Goal: Answer question/provide support: Share knowledge or assist other users

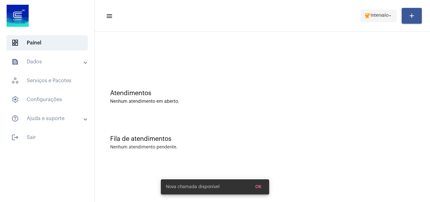
click at [375, 14] on span "Intervalo" at bounding box center [380, 16] width 18 height 4
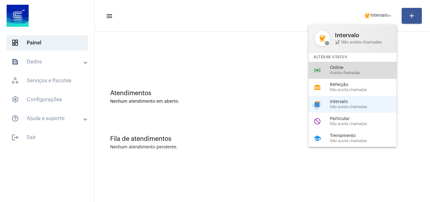
click at [343, 66] on span "Online" at bounding box center [366, 67] width 72 height 5
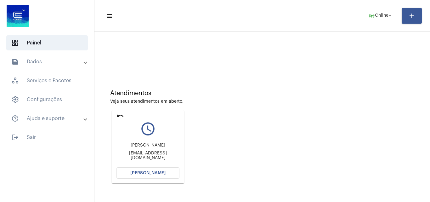
click at [140, 172] on span "[PERSON_NAME]" at bounding box center [147, 173] width 35 height 4
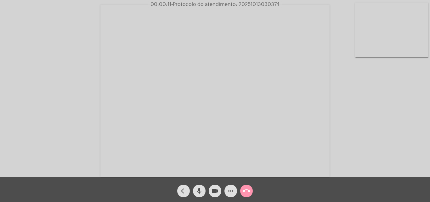
drag, startPoint x: 394, startPoint y: 146, endPoint x: 365, endPoint y: 131, distance: 31.8
click at [394, 146] on div "Acessando Câmera e Microfone..." at bounding box center [215, 90] width 429 height 177
click at [257, 3] on span "• Protocolo do atendimento: 20251013030374" at bounding box center [226, 4] width 108 height 5
copy span "20251013030374"
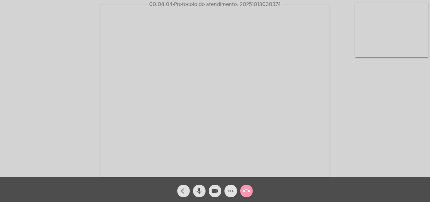
click at [230, 189] on mat-icon "more_horiz" at bounding box center [231, 191] width 8 height 8
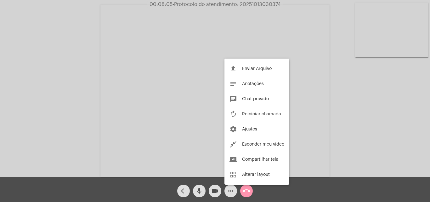
click at [132, 122] on div at bounding box center [215, 101] width 430 height 202
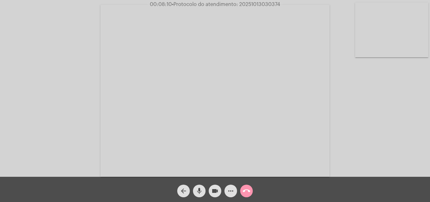
click at [230, 186] on span "more_horiz" at bounding box center [231, 191] width 8 height 13
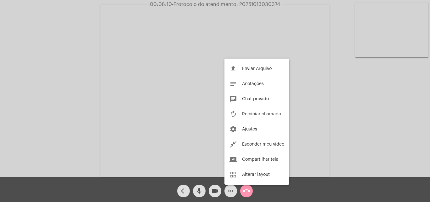
click at [99, 113] on div at bounding box center [215, 101] width 430 height 202
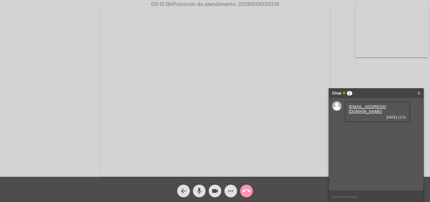
click at [259, 3] on span "• Protocolo do atendimento: 20251013030374" at bounding box center [225, 4] width 108 height 5
copy span "20251013030374"
click at [245, 190] on mat-icon "call_end" at bounding box center [247, 191] width 8 height 8
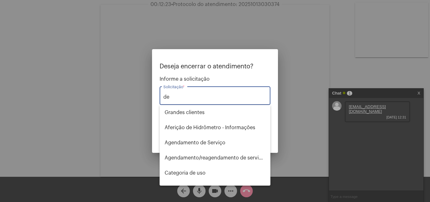
type input "d"
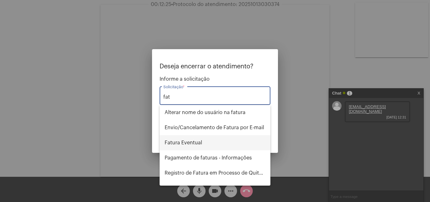
click at [183, 143] on span "Fatura Eventual" at bounding box center [215, 142] width 101 height 15
type input "Fatura Eventual"
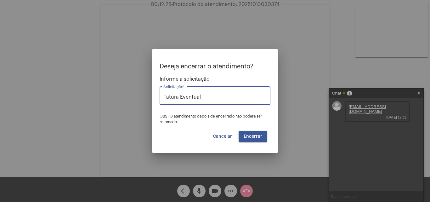
click at [250, 136] on span "Encerrar" at bounding box center [253, 136] width 19 height 4
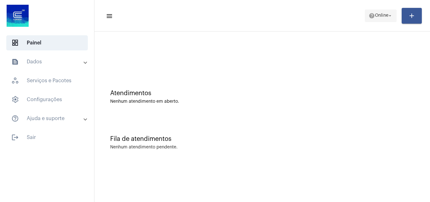
click at [378, 10] on span "help Online arrow_drop_down" at bounding box center [381, 15] width 24 height 11
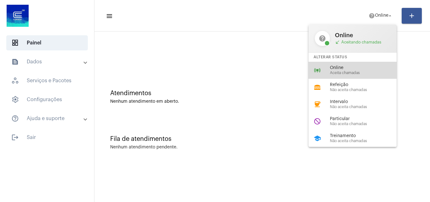
click at [347, 69] on span "Online" at bounding box center [366, 67] width 72 height 5
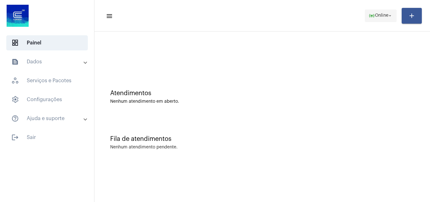
click at [379, 11] on span "online_prediction Online arrow_drop_down" at bounding box center [381, 15] width 24 height 11
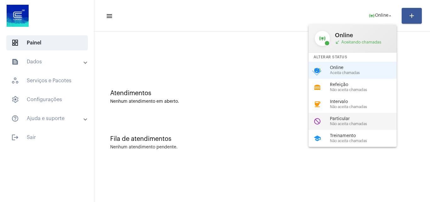
click at [361, 122] on span "Não aceita chamadas" at bounding box center [366, 124] width 72 height 4
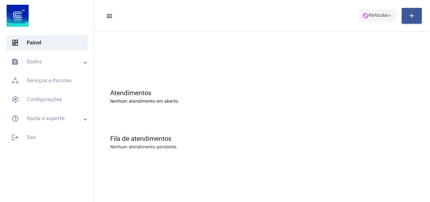
click at [369, 14] on span "Particular" at bounding box center [379, 16] width 20 height 4
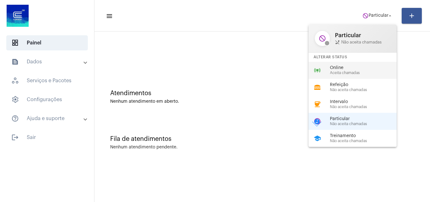
click at [338, 71] on span "Aceita chamadas" at bounding box center [366, 73] width 72 height 4
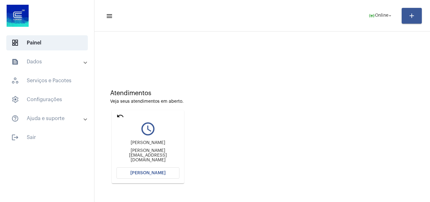
click at [150, 173] on span "[PERSON_NAME]" at bounding box center [147, 173] width 35 height 4
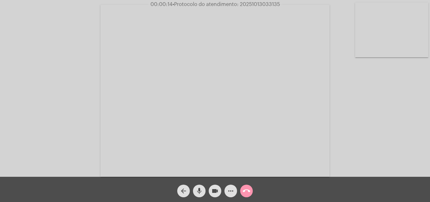
click at [230, 191] on mat-icon "more_horiz" at bounding box center [231, 191] width 8 height 8
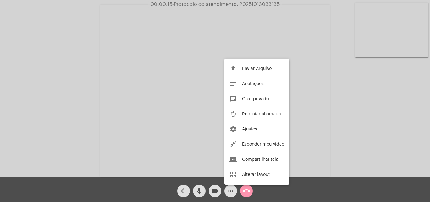
click at [133, 87] on div at bounding box center [215, 101] width 430 height 202
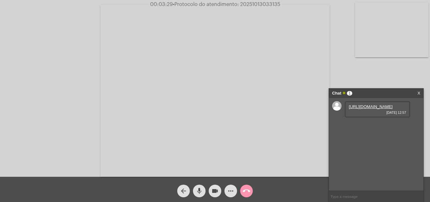
click at [366, 109] on link "https://neft-transfer-bucket.s3.amazonaws.com/temp-0561d272-2b59-bd2f-3672-5b7c…" at bounding box center [371, 106] width 44 height 5
click at [383, 127] on link "https://neft-transfer-bucket.s3.amazonaws.com/temp-f68e5146-d106-8b71-36a7-5ed3…" at bounding box center [371, 124] width 44 height 5
click at [229, 190] on mat-icon "more_horiz" at bounding box center [231, 191] width 8 height 8
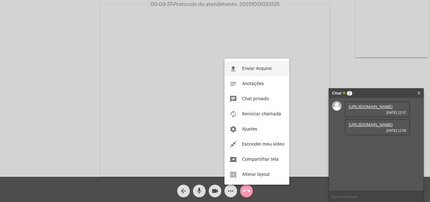
click at [246, 68] on span "Enviar Arquivo" at bounding box center [257, 68] width 30 height 4
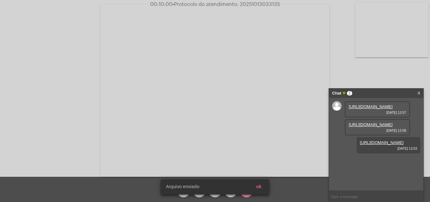
scroll to position [5, 0]
click at [263, 183] on button "ok" at bounding box center [258, 186] width 15 height 11
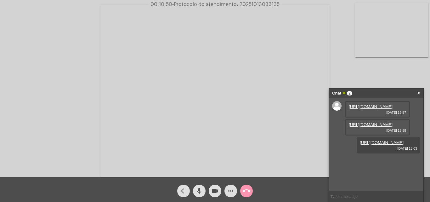
click at [255, 5] on span "• Protocolo do atendimento: 20251013033135" at bounding box center [225, 4] width 107 height 5
copy span "20251013033135"
click at [245, 190] on mat-icon "call_end" at bounding box center [247, 191] width 8 height 8
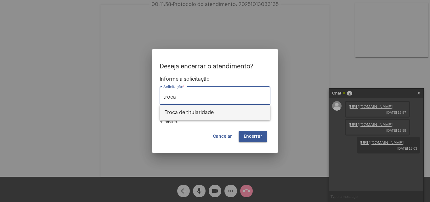
click at [210, 114] on span "Troca de titularidade" at bounding box center [215, 112] width 101 height 15
type input "Troca de titularidade"
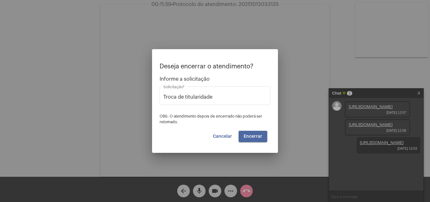
click at [259, 136] on span "Encerrar" at bounding box center [253, 136] width 19 height 4
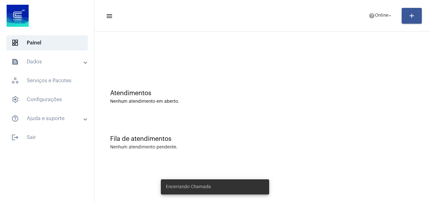
click at [374, 7] on mat-toolbar-row "menu help Online arrow_drop_down add" at bounding box center [262, 16] width 336 height 20
click at [378, 20] on span "help Online arrow_drop_down" at bounding box center [381, 15] width 24 height 11
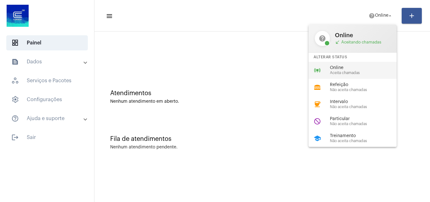
click at [351, 66] on span "Online" at bounding box center [366, 67] width 72 height 5
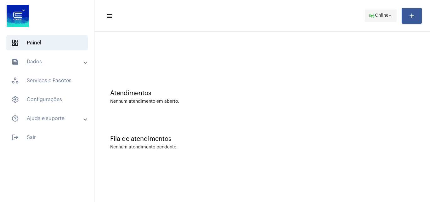
click at [375, 17] on span "Online" at bounding box center [382, 16] width 14 height 4
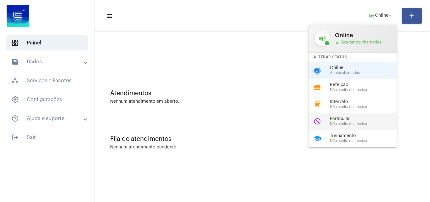
click at [342, 117] on span "Particular" at bounding box center [366, 118] width 72 height 5
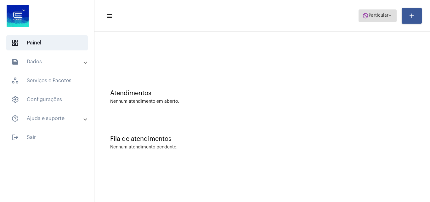
click at [387, 16] on span "Particular" at bounding box center [379, 16] width 20 height 4
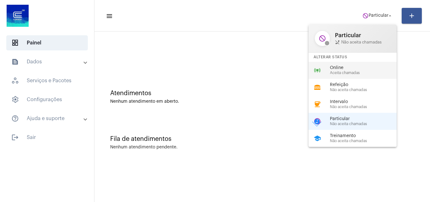
click at [358, 68] on span "Online" at bounding box center [366, 67] width 72 height 5
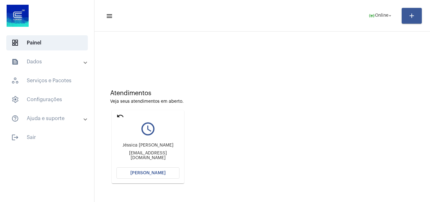
click at [155, 173] on span "[PERSON_NAME]" at bounding box center [147, 173] width 35 height 4
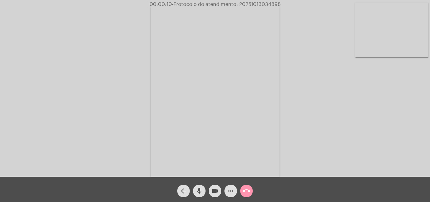
click at [400, 144] on div "Acessando Câmera e Microfone..." at bounding box center [215, 90] width 429 height 177
click at [373, 145] on div "Acessando Câmera e Microfone..." at bounding box center [215, 90] width 429 height 177
click at [233, 188] on mat-icon "more_horiz" at bounding box center [231, 191] width 8 height 8
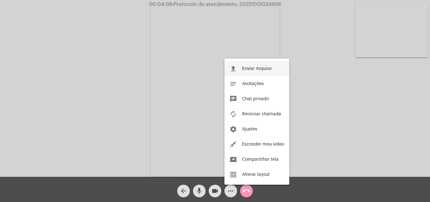
click at [245, 66] on button "file_upload Enviar Arquivo" at bounding box center [256, 68] width 65 height 15
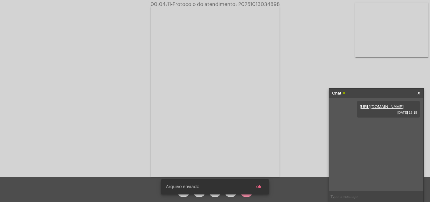
click at [259, 187] on span "ok" at bounding box center [258, 187] width 5 height 4
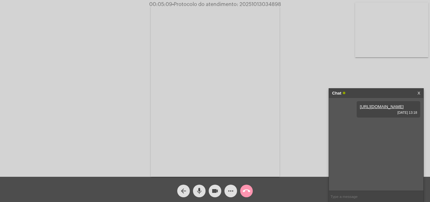
click at [254, 3] on span "• Protocolo do atendimento: 20251013034898" at bounding box center [226, 4] width 109 height 5
copy span "20251013034898"
click at [246, 188] on mat-icon "call_end" at bounding box center [247, 191] width 8 height 8
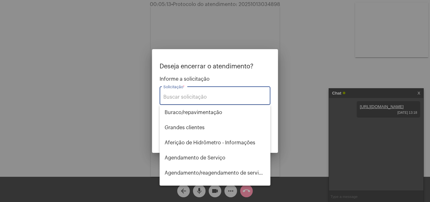
click at [143, 76] on div at bounding box center [215, 101] width 430 height 202
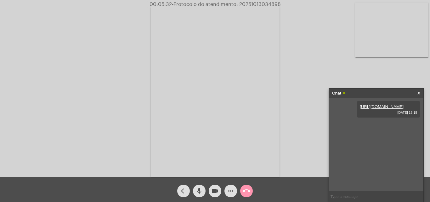
click at [248, 192] on mat-icon "call_end" at bounding box center [247, 191] width 8 height 8
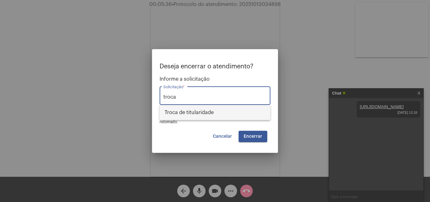
click at [209, 110] on span "Troca de titularidade" at bounding box center [215, 112] width 101 height 15
type input "Troca de titularidade"
click at [246, 134] on span "Encerrar" at bounding box center [253, 136] width 19 height 4
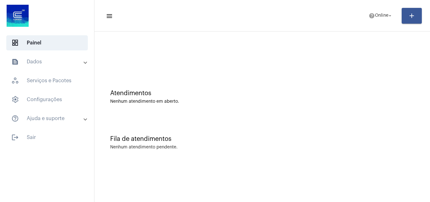
click at [360, 17] on mat-toolbar-row "menu help Online arrow_drop_down add" at bounding box center [262, 16] width 336 height 20
click at [376, 19] on span "help Online arrow_drop_down" at bounding box center [381, 15] width 24 height 11
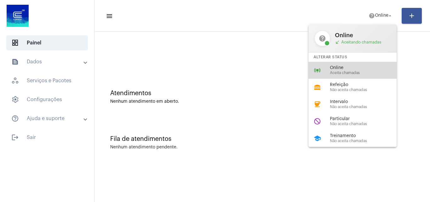
click at [347, 71] on span "Aceita chamadas" at bounding box center [366, 73] width 72 height 4
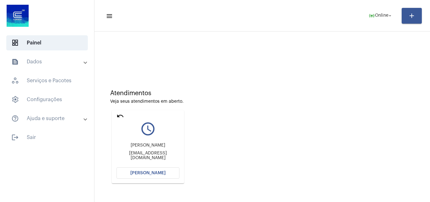
click at [152, 171] on span "[PERSON_NAME]" at bounding box center [147, 173] width 35 height 4
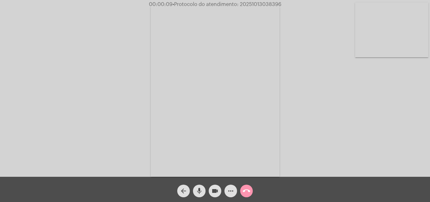
click at [389, 133] on div "Acessando Câmera e Microfone..." at bounding box center [215, 90] width 429 height 177
click at [385, 153] on div "Acessando Câmera e Microfone..." at bounding box center [215, 90] width 429 height 177
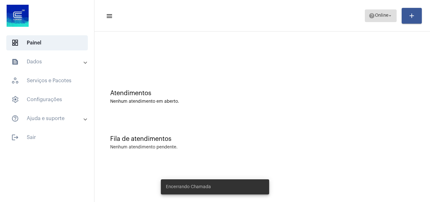
click at [388, 17] on mat-icon "arrow_drop_down" at bounding box center [390, 16] width 6 height 6
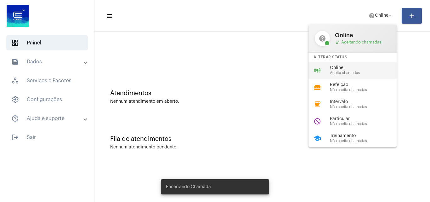
click at [359, 68] on span "Online" at bounding box center [366, 67] width 72 height 5
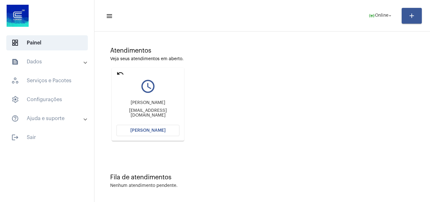
scroll to position [44, 0]
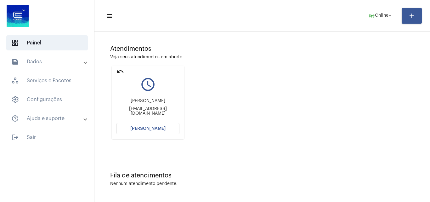
click at [147, 126] on span "[PERSON_NAME]" at bounding box center [147, 128] width 35 height 4
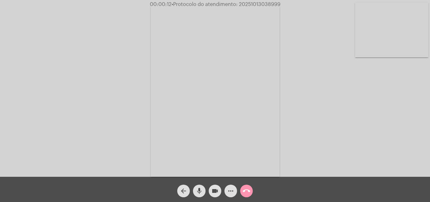
drag, startPoint x: 358, startPoint y: 117, endPoint x: 355, endPoint y: 116, distance: 3.5
click at [358, 117] on div "Acessando Câmera e Microfone..." at bounding box center [215, 90] width 429 height 177
click at [233, 187] on mat-icon "more_horiz" at bounding box center [231, 191] width 8 height 8
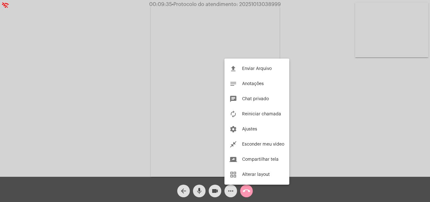
click at [117, 83] on div at bounding box center [215, 101] width 430 height 202
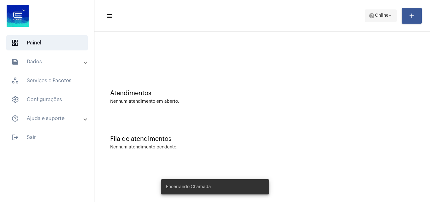
click at [388, 11] on span "help Online arrow_drop_down" at bounding box center [381, 15] width 24 height 11
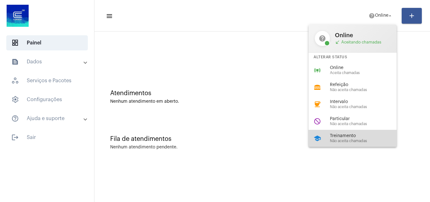
click at [349, 139] on span "Não aceita chamadas" at bounding box center [366, 141] width 72 height 4
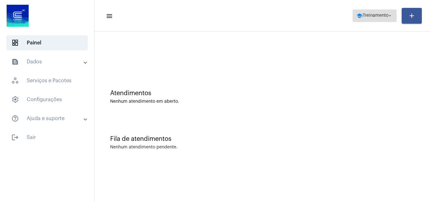
click at [383, 12] on span "school Treinamento arrow_drop_down" at bounding box center [374, 15] width 37 height 11
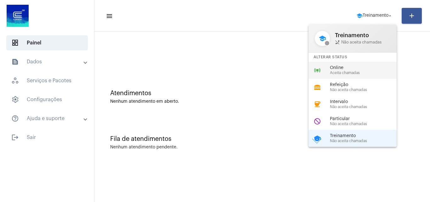
click at [356, 74] on span "Aceita chamadas" at bounding box center [366, 73] width 72 height 4
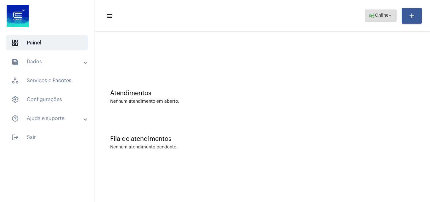
click at [376, 14] on span "Online" at bounding box center [382, 16] width 14 height 4
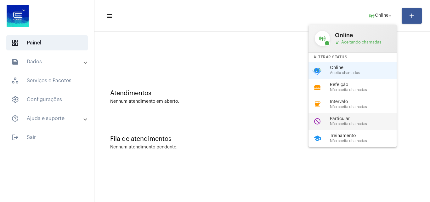
click at [337, 126] on span "Não aceita chamadas" at bounding box center [366, 124] width 72 height 4
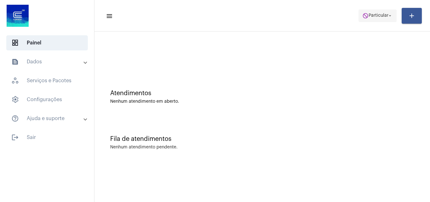
click at [372, 21] on span "do_not_disturb Particular arrow_drop_down" at bounding box center [377, 15] width 31 height 11
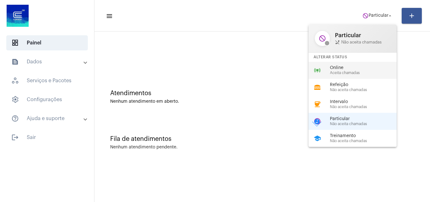
click at [357, 69] on span "Online" at bounding box center [366, 67] width 72 height 5
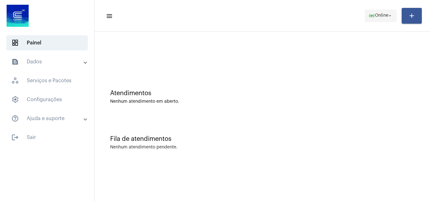
click at [380, 9] on button "online_prediction Online arrow_drop_down" at bounding box center [381, 15] width 32 height 13
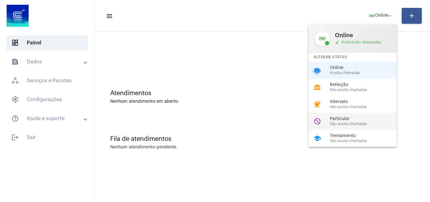
click at [350, 118] on span "Particular" at bounding box center [366, 118] width 72 height 5
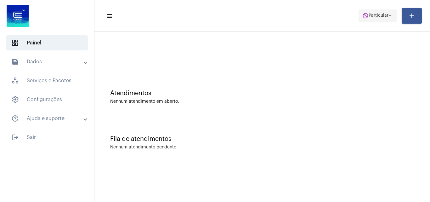
click at [371, 18] on span "do_not_disturb Particular arrow_drop_down" at bounding box center [377, 15] width 31 height 11
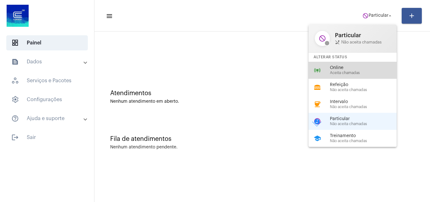
click at [347, 69] on span "Online" at bounding box center [366, 67] width 72 height 5
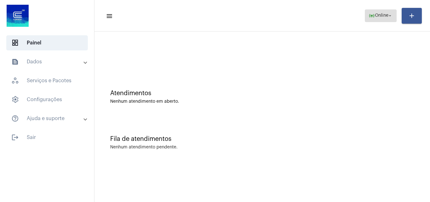
click at [375, 16] on span "Online" at bounding box center [382, 16] width 14 height 4
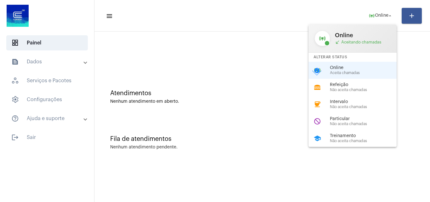
drag, startPoint x: 399, startPoint y: 94, endPoint x: 405, endPoint y: 92, distance: 5.9
click at [404, 92] on div "online_prediction Online call_received Aceitando chamadas Alterar Status online…" at bounding box center [215, 101] width 430 height 202
click at [367, 122] on span "Não aceita chamadas" at bounding box center [366, 124] width 72 height 4
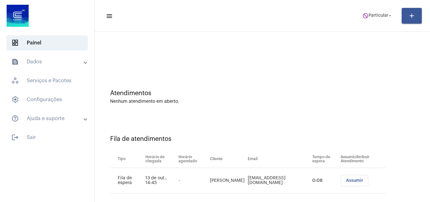
click at [351, 179] on span "Assumir" at bounding box center [354, 180] width 17 height 4
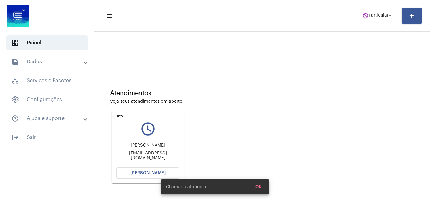
click at [133, 175] on button "[PERSON_NAME]" at bounding box center [147, 172] width 63 height 11
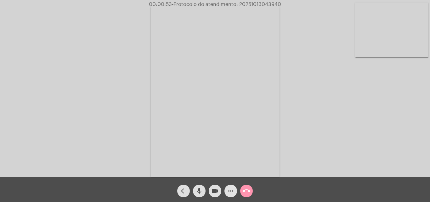
click at [230, 189] on mat-icon "more_horiz" at bounding box center [231, 191] width 8 height 8
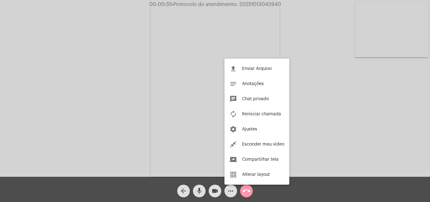
click at [158, 76] on div at bounding box center [215, 101] width 430 height 202
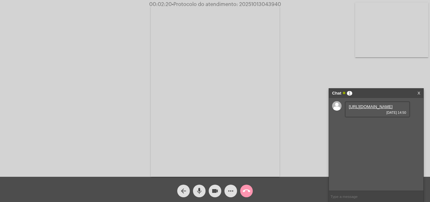
click at [360, 109] on link "https://neft-transfer-bucket.s3.amazonaws.com/temp-7aa5ef02-4917-f114-afdd-cf78…" at bounding box center [371, 106] width 44 height 5
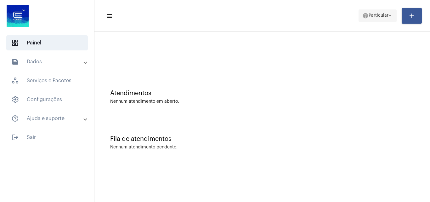
click at [364, 13] on mat-icon "help" at bounding box center [365, 16] width 6 height 6
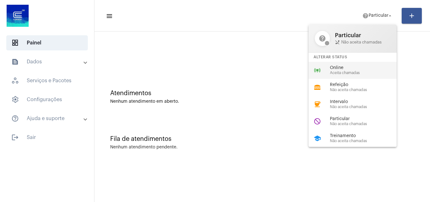
click at [341, 73] on span "Aceita chamadas" at bounding box center [366, 73] width 72 height 4
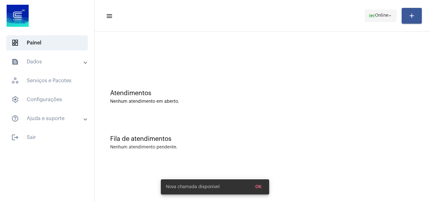
click at [383, 18] on span "online_prediction Online arrow_drop_down" at bounding box center [381, 15] width 24 height 11
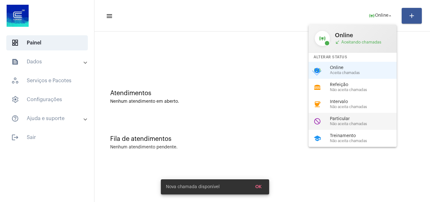
click at [337, 122] on span "Não aceita chamadas" at bounding box center [366, 124] width 72 height 4
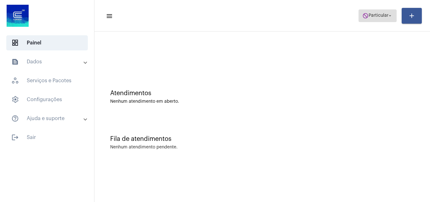
click at [382, 17] on span "Particular" at bounding box center [379, 16] width 20 height 4
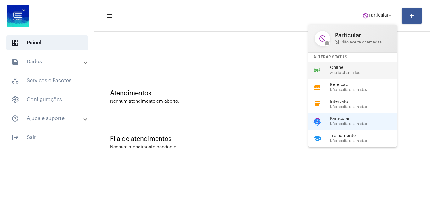
click at [327, 67] on div "online_prediction Online Aceita chamadas" at bounding box center [358, 70] width 98 height 17
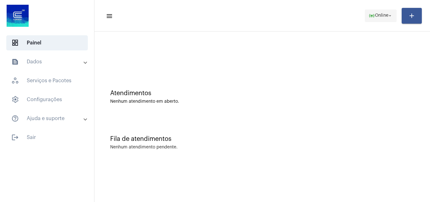
click at [369, 17] on mat-icon "online_prediction" at bounding box center [372, 16] width 6 height 6
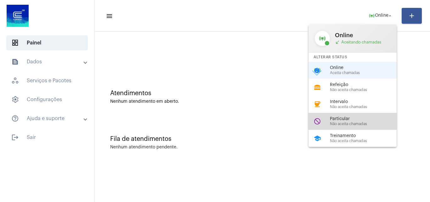
click at [351, 118] on span "Particular" at bounding box center [366, 118] width 72 height 5
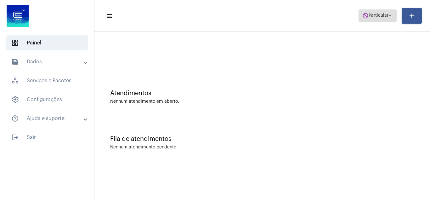
click at [377, 16] on span "Particular" at bounding box center [379, 16] width 20 height 4
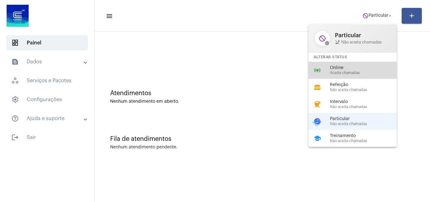
click at [336, 68] on span "Online" at bounding box center [366, 67] width 72 height 5
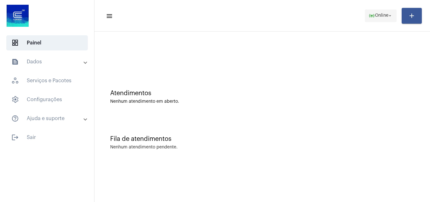
click at [381, 16] on span "Online" at bounding box center [382, 16] width 14 height 4
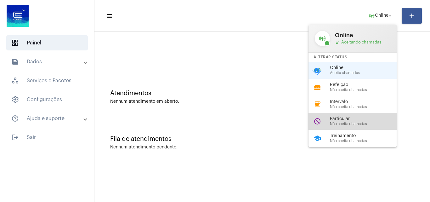
click at [352, 117] on span "Particular" at bounding box center [366, 118] width 72 height 5
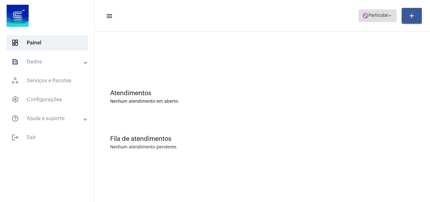
click at [379, 20] on span "do_not_disturb Particular arrow_drop_down" at bounding box center [377, 15] width 31 height 11
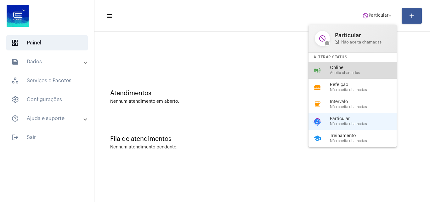
click at [363, 69] on span "Online" at bounding box center [366, 67] width 72 height 5
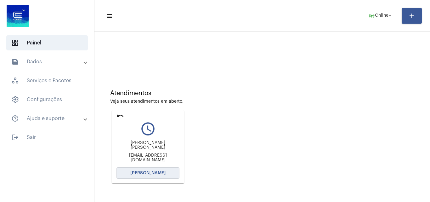
click at [147, 170] on button "[PERSON_NAME]" at bounding box center [147, 172] width 63 height 11
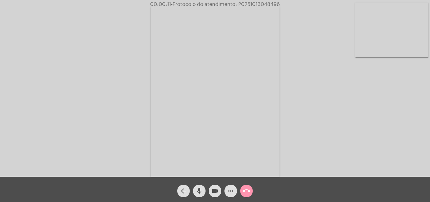
click at [366, 140] on div "Acessando Câmera e Microfone..." at bounding box center [215, 90] width 429 height 177
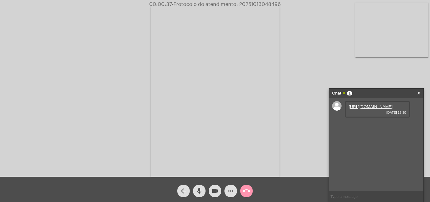
click at [353, 109] on link "[URL][DOMAIN_NAME]" at bounding box center [371, 106] width 44 height 5
click at [372, 127] on link "[URL][DOMAIN_NAME]" at bounding box center [371, 124] width 44 height 5
click at [362, 65] on div "Acessando Câmera e Microfone..." at bounding box center [215, 90] width 429 height 177
click at [228, 191] on mat-icon "more_horiz" at bounding box center [231, 191] width 8 height 8
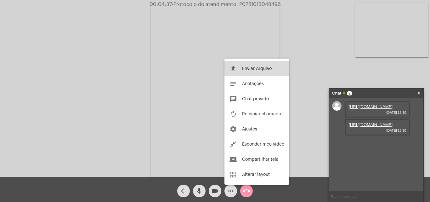
click at [251, 68] on span "Enviar Arquivo" at bounding box center [257, 68] width 30 height 4
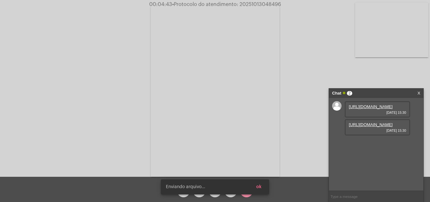
scroll to position [5, 0]
click at [262, 186] on button "ok" at bounding box center [258, 186] width 15 height 11
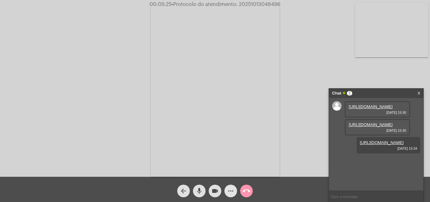
click at [229, 189] on mat-icon "more_horiz" at bounding box center [231, 191] width 8 height 8
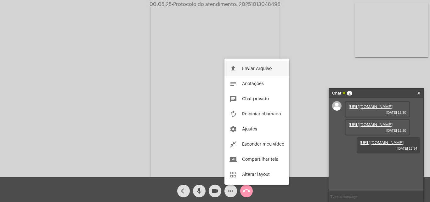
click at [247, 67] on span "Enviar Arquivo" at bounding box center [257, 68] width 30 height 4
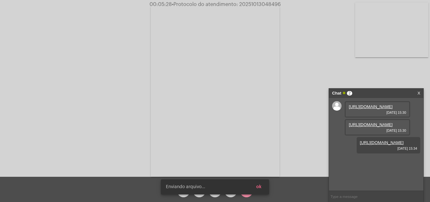
scroll to position [37, 0]
click at [262, 188] on button "ok" at bounding box center [258, 186] width 15 height 11
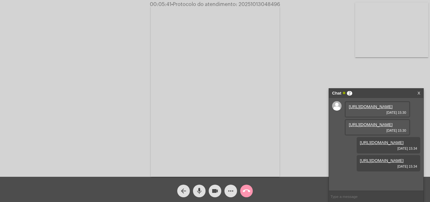
click at [249, 4] on span "• Protocolo do atendimento: 20251013048496" at bounding box center [225, 4] width 109 height 5
copy span "20251013048496"
click at [250, 188] on button "call_end" at bounding box center [246, 191] width 13 height 13
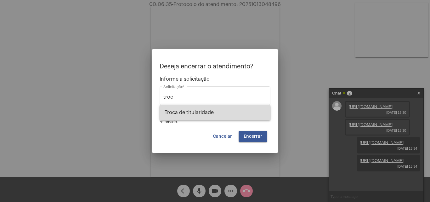
click at [208, 111] on span "Troca de titularidade" at bounding box center [215, 112] width 101 height 15
type input "Troca de titularidade"
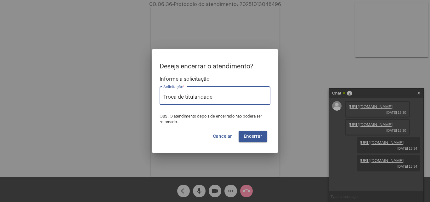
click at [255, 134] on span "Encerrar" at bounding box center [253, 136] width 19 height 4
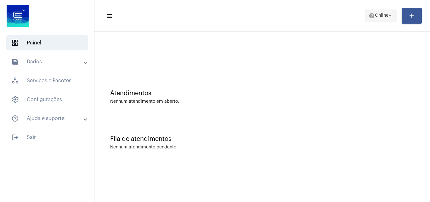
click at [369, 17] on mat-icon "help" at bounding box center [372, 16] width 6 height 6
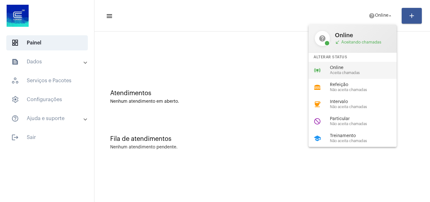
click at [337, 71] on span "Aceita chamadas" at bounding box center [366, 73] width 72 height 4
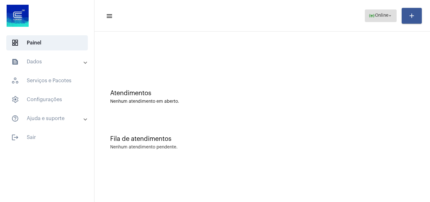
click at [380, 15] on span "Online" at bounding box center [382, 16] width 14 height 4
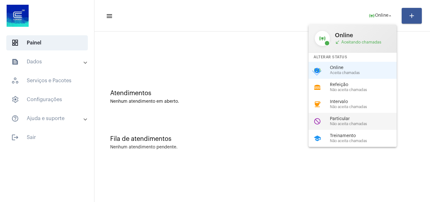
click at [359, 123] on span "Não aceita chamadas" at bounding box center [366, 124] width 72 height 4
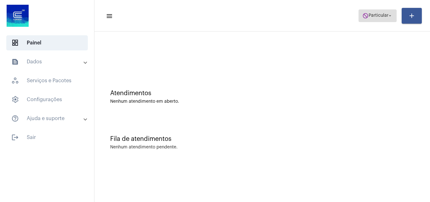
click at [378, 14] on span "Particular" at bounding box center [379, 16] width 20 height 4
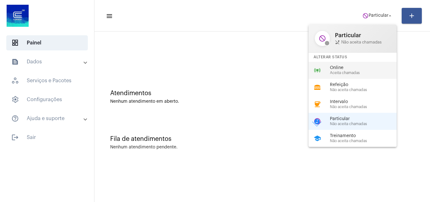
click at [350, 74] on span "Aceita chamadas" at bounding box center [366, 73] width 72 height 4
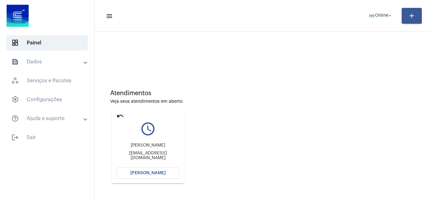
click at [154, 173] on span "[PERSON_NAME]" at bounding box center [147, 173] width 35 height 4
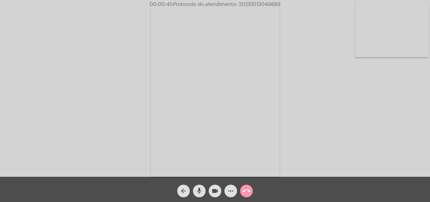
click at [228, 190] on mat-icon "more_horiz" at bounding box center [231, 191] width 8 height 8
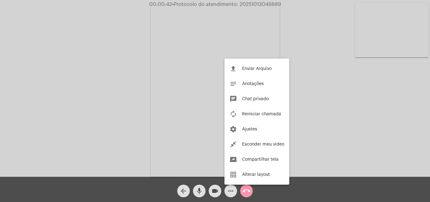
click at [165, 69] on div at bounding box center [215, 101] width 430 height 202
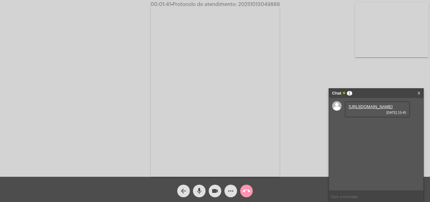
click at [369, 109] on link "[URL][DOMAIN_NAME]" at bounding box center [371, 106] width 44 height 5
click at [364, 82] on div "Acessando Câmera e Microfone..." at bounding box center [215, 90] width 429 height 177
click at [347, 197] on input "text" at bounding box center [376, 196] width 94 height 11
paste input "Nome: Cia Riograndense de Saneamento - Corsan CNPJ: 92.802.784/0001-90 Institui…"
type input "Nome: Cia Riograndense de Saneamento - Corsan CNPJ: 92.802.784/0001-90 Institui…"
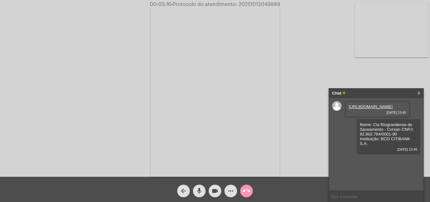
click at [246, 5] on span "• Protocolo do atendimento: 20251013049889" at bounding box center [225, 4] width 109 height 5
copy span "20251013049889"
click at [347, 195] on input "text" at bounding box center [376, 196] width 94 height 11
paste input "20251013049889"
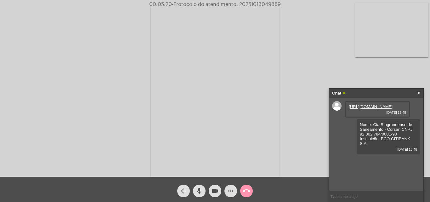
type input "20251013049889"
click at [231, 189] on mat-icon "more_horiz" at bounding box center [231, 191] width 8 height 8
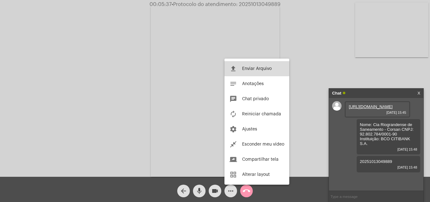
click at [245, 68] on span "Enviar Arquivo" at bounding box center [257, 68] width 30 height 4
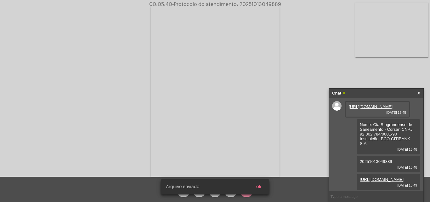
scroll to position [28, 0]
click at [258, 185] on span "ok" at bounding box center [258, 187] width 5 height 4
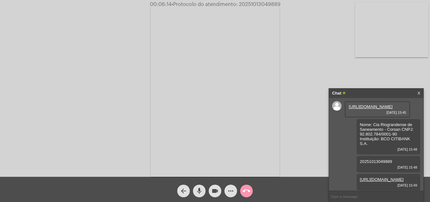
click at [251, 4] on span "• Protocolo do atendimento: 20251013049889" at bounding box center [226, 4] width 109 height 5
copy span "20251013049889"
click at [251, 191] on button "call_end" at bounding box center [246, 191] width 13 height 13
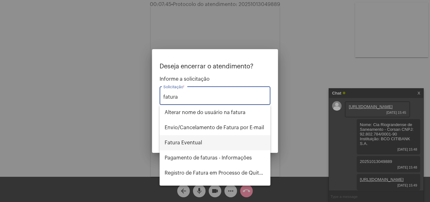
click at [212, 143] on span "Fatura Eventual" at bounding box center [215, 142] width 101 height 15
type input "Fatura Eventual"
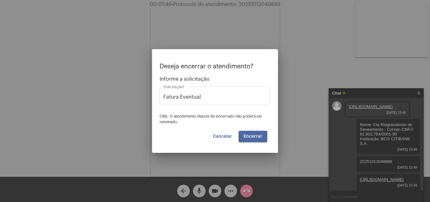
click at [255, 134] on span "Encerrar" at bounding box center [253, 136] width 19 height 4
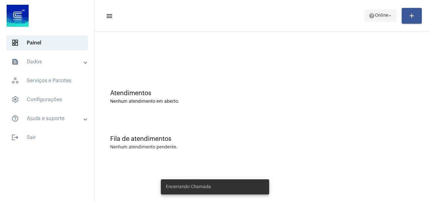
click at [371, 16] on mat-icon "help" at bounding box center [372, 16] width 6 height 6
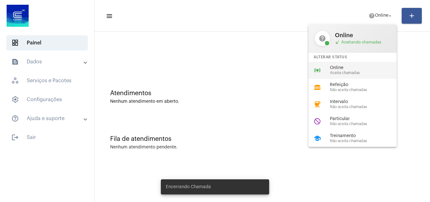
click at [337, 76] on div "online_prediction Online Aceita chamadas" at bounding box center [358, 70] width 98 height 17
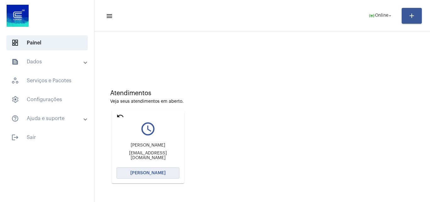
click at [143, 173] on span "[PERSON_NAME]" at bounding box center [147, 173] width 35 height 4
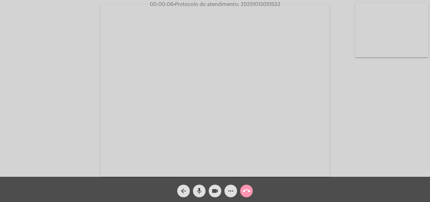
click at [414, 153] on div "Acessando Câmera e Microfone..." at bounding box center [215, 90] width 429 height 177
click at [394, 131] on div "Acessando Câmera e Microfone..." at bounding box center [215, 90] width 429 height 177
click at [413, 141] on div "Acessando Câmera e Microfone..." at bounding box center [215, 90] width 429 height 177
click at [430, 123] on div "Acessando Câmera e Microfone..." at bounding box center [215, 88] width 430 height 177
click at [271, 114] on video at bounding box center [214, 91] width 229 height 172
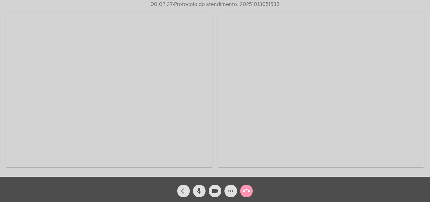
click at [185, 110] on video at bounding box center [109, 90] width 206 height 154
click at [231, 188] on mat-icon "more_horiz" at bounding box center [231, 191] width 8 height 8
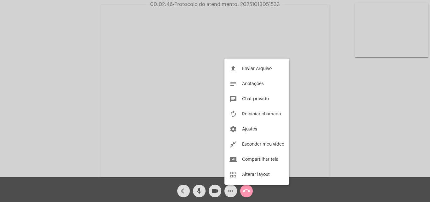
click at [75, 96] on div at bounding box center [215, 101] width 430 height 202
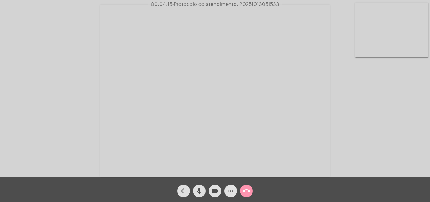
click at [230, 192] on mat-icon "more_horiz" at bounding box center [231, 191] width 8 height 8
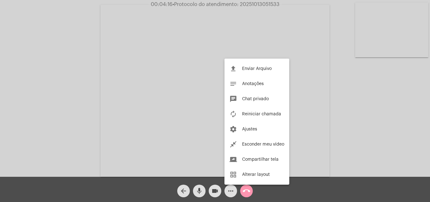
click at [121, 84] on div at bounding box center [215, 101] width 430 height 202
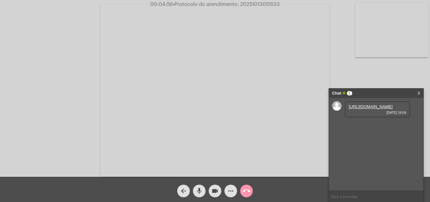
click at [368, 109] on link "[URL][DOMAIN_NAME]" at bounding box center [371, 106] width 44 height 5
click at [243, 5] on span "• Protocolo do atendimento: 20251013051533" at bounding box center [224, 4] width 107 height 5
copy span "20251013051533"
drag, startPoint x: 253, startPoint y: 3, endPoint x: 261, endPoint y: 9, distance: 9.3
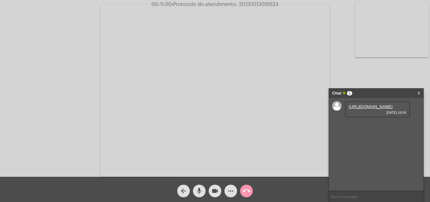
click at [259, 7] on span "00:11:50 • Protocolo do atendimento: 20251013051533" at bounding box center [215, 4] width 132 height 6
click at [255, 6] on span "• Protocolo do atendimento: 20251013051533" at bounding box center [225, 4] width 107 height 5
copy span "20251013051533"
click at [244, 193] on mat-icon "call_end" at bounding box center [247, 191] width 8 height 8
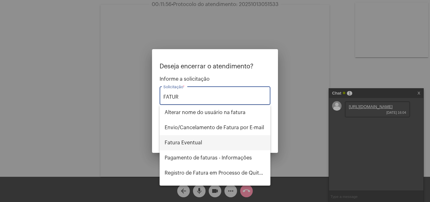
click at [227, 139] on span "Fatura Eventual" at bounding box center [215, 142] width 101 height 15
type input "Fatura Eventual"
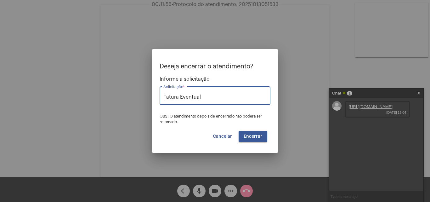
click at [248, 134] on span "Encerrar" at bounding box center [253, 136] width 19 height 4
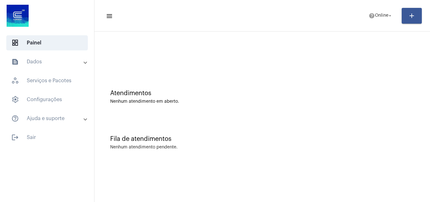
click at [359, 15] on mat-toolbar-row "menu help Online arrow_drop_down add" at bounding box center [262, 16] width 336 height 20
click at [370, 17] on mat-icon "help" at bounding box center [372, 16] width 6 height 6
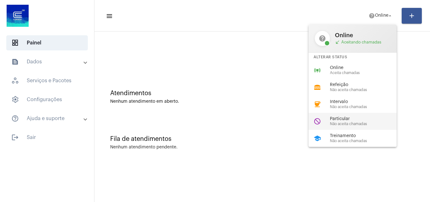
click at [334, 126] on span "Não aceita chamadas" at bounding box center [366, 124] width 72 height 4
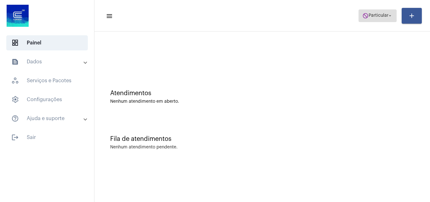
click at [386, 14] on span "Particular" at bounding box center [379, 16] width 20 height 4
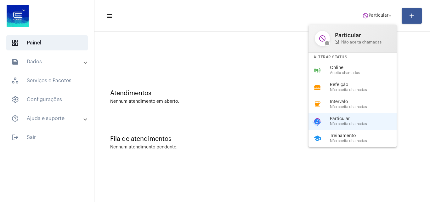
drag, startPoint x: 360, startPoint y: 69, endPoint x: 343, endPoint y: 70, distance: 17.3
click at [358, 69] on span "Online" at bounding box center [366, 67] width 72 height 5
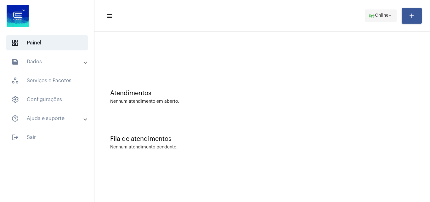
click at [378, 12] on span "online_prediction Online arrow_drop_down" at bounding box center [381, 15] width 24 height 11
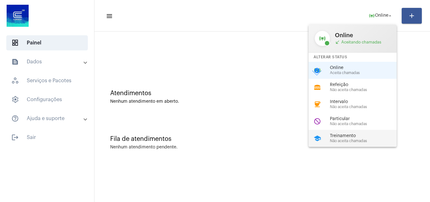
click at [348, 140] on span "Não aceita chamadas" at bounding box center [366, 141] width 72 height 4
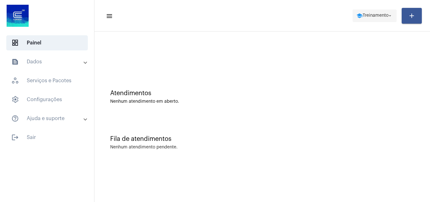
click at [373, 17] on span "Treinamento" at bounding box center [376, 16] width 26 height 4
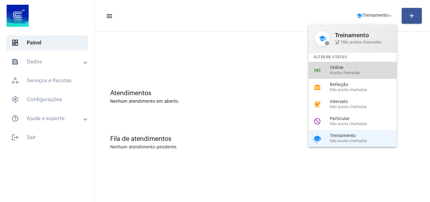
click at [367, 64] on div "online_prediction Online Aceita chamadas" at bounding box center [358, 70] width 98 height 17
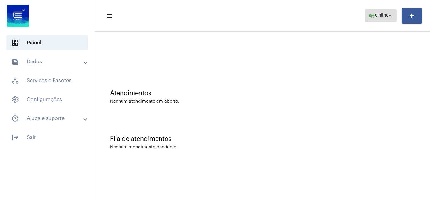
click at [371, 14] on mat-icon "online_prediction" at bounding box center [372, 16] width 6 height 6
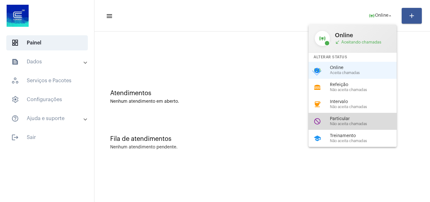
click at [344, 123] on span "Não aceita chamadas" at bounding box center [366, 124] width 72 height 4
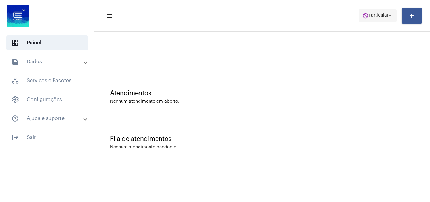
click at [380, 14] on span "Particular" at bounding box center [379, 16] width 20 height 4
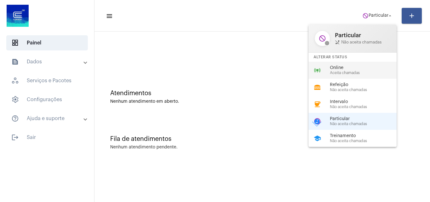
click at [355, 71] on span "Aceita chamadas" at bounding box center [366, 73] width 72 height 4
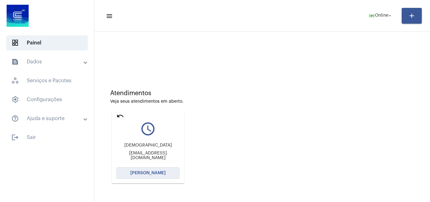
click at [136, 171] on span "[PERSON_NAME]" at bounding box center [147, 173] width 35 height 4
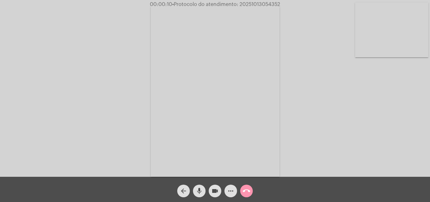
click at [368, 133] on div "Acessando Câmera e Microfone..." at bounding box center [215, 90] width 429 height 177
click at [375, 124] on div "Acessando Câmera e Microfone..." at bounding box center [215, 90] width 429 height 177
click at [400, 156] on div "Acessando Câmera e Microfone..." at bounding box center [215, 90] width 429 height 177
click at [400, 143] on div "Acessando Câmera e Microfone..." at bounding box center [215, 90] width 429 height 177
click at [233, 190] on mat-icon "more_horiz" at bounding box center [231, 191] width 8 height 8
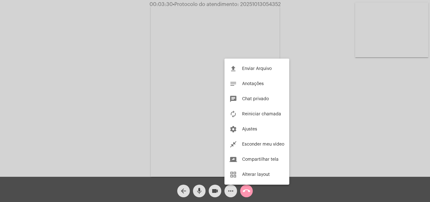
click at [162, 78] on div at bounding box center [215, 101] width 430 height 202
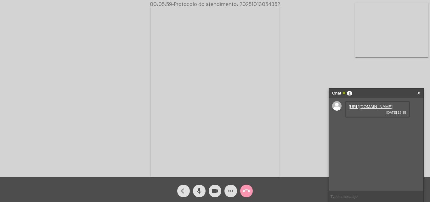
click at [232, 188] on mat-icon "more_horiz" at bounding box center [231, 191] width 8 height 8
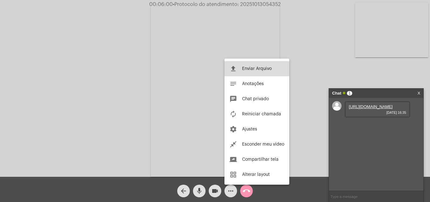
click at [245, 70] on span "Enviar Arquivo" at bounding box center [257, 68] width 30 height 4
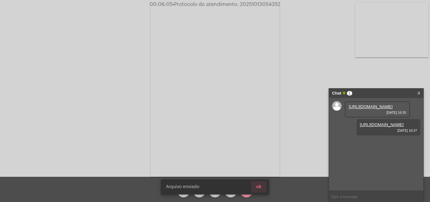
click at [263, 186] on button "ok" at bounding box center [258, 186] width 15 height 11
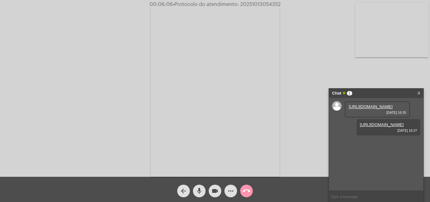
click at [363, 109] on link "[URL][DOMAIN_NAME]" at bounding box center [371, 106] width 44 height 5
click at [0, 91] on div "Acessando Câmera e Microfone..." at bounding box center [215, 88] width 430 height 177
drag, startPoint x: 9, startPoint y: 63, endPoint x: 83, endPoint y: 84, distance: 76.9
click at [9, 63] on div "Acessando Câmera e Microfone..." at bounding box center [215, 90] width 429 height 177
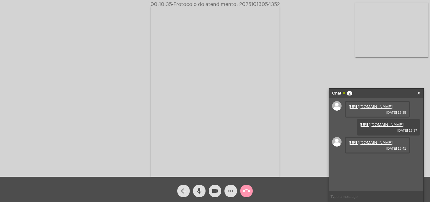
click at [358, 145] on link "[URL][DOMAIN_NAME]" at bounding box center [371, 142] width 44 height 5
click at [37, 1] on app-call "00:10:41 • Protocolo do atendimento: 20251013054352 Acessando Câmera e Microfon…" at bounding box center [215, 101] width 430 height 202
click at [286, 4] on div "00:13:11 • Protocolo do atendimento: 20251013054352" at bounding box center [215, 5] width 430 height 6
click at [254, 6] on span "• Protocolo do atendimento: 20251013054352" at bounding box center [225, 4] width 108 height 5
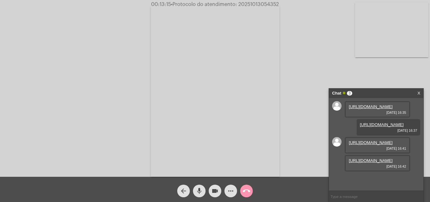
copy span "20251013054352"
click at [247, 189] on mat-icon "call_end" at bounding box center [247, 191] width 8 height 8
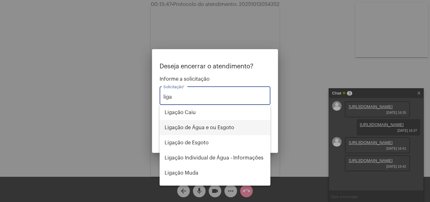
click at [201, 128] on span "Ligação de Água e ou Esgoto" at bounding box center [215, 127] width 101 height 15
type input "Ligação de Água e ou Esgoto"
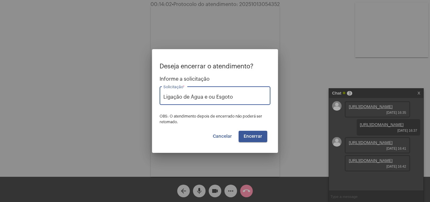
click at [249, 134] on span "Encerrar" at bounding box center [253, 136] width 19 height 4
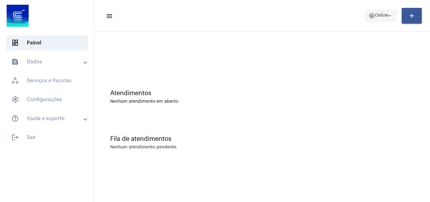
click at [372, 10] on span "help Online arrow_drop_down" at bounding box center [381, 15] width 24 height 11
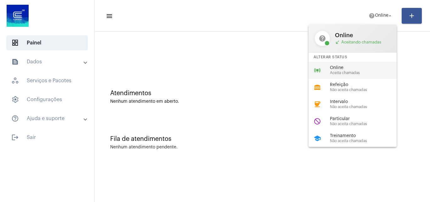
click at [337, 74] on span "Aceita chamadas" at bounding box center [366, 73] width 72 height 4
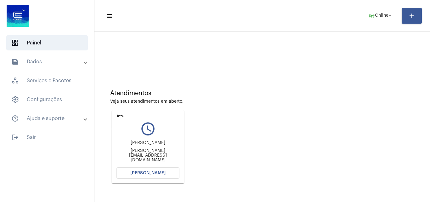
click at [118, 115] on mat-icon "undo" at bounding box center [120, 116] width 8 height 8
click at [145, 169] on button "[PERSON_NAME]" at bounding box center [147, 172] width 63 height 11
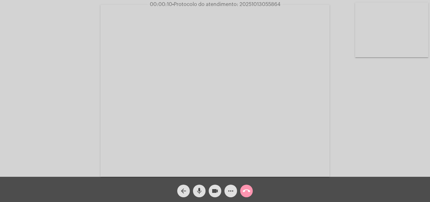
click at [395, 134] on div "Acessando Câmera e Microfone..." at bounding box center [215, 90] width 429 height 177
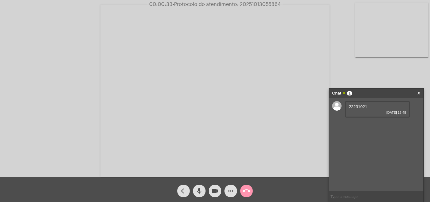
click at [355, 105] on span "22231021" at bounding box center [358, 106] width 19 height 5
copy span "22231021"
click at [233, 191] on mat-icon "more_horiz" at bounding box center [231, 191] width 8 height 8
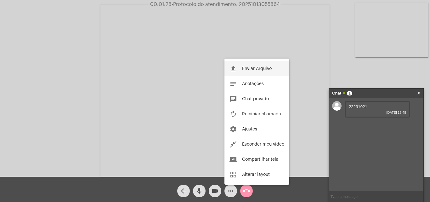
click at [251, 70] on span "Enviar Arquivo" at bounding box center [257, 68] width 30 height 4
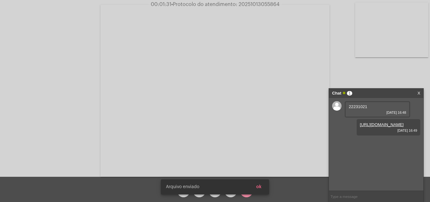
click at [261, 187] on span "ok" at bounding box center [258, 187] width 5 height 4
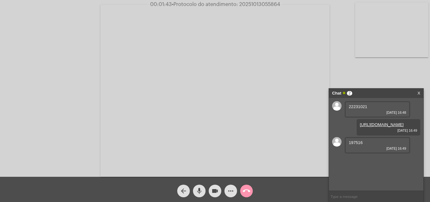
click at [352, 145] on span "197516" at bounding box center [356, 142] width 14 height 5
copy span "197516"
click at [228, 189] on mat-icon "more_horiz" at bounding box center [231, 191] width 8 height 8
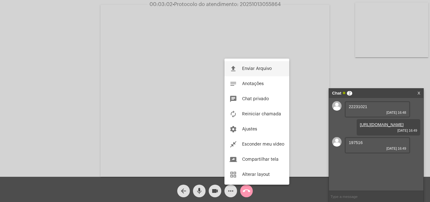
click at [255, 66] on button "file_upload Enviar Arquivo" at bounding box center [256, 68] width 65 height 15
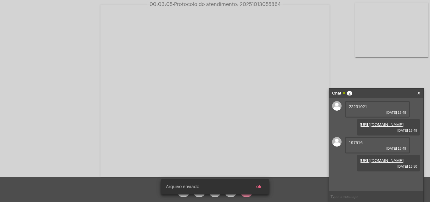
scroll to position [9, 0]
click at [262, 187] on button "ok" at bounding box center [258, 186] width 15 height 11
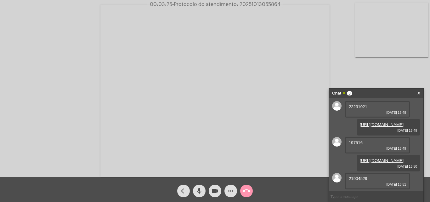
scroll to position [27, 0]
click at [354, 180] on span "21904529" at bounding box center [358, 178] width 19 height 5
click at [231, 190] on mat-icon "more_horiz" at bounding box center [231, 191] width 8 height 8
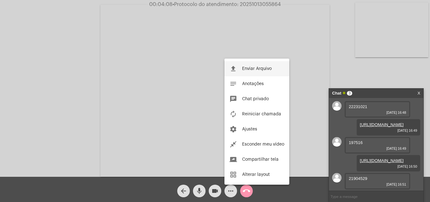
click at [245, 69] on span "Enviar Arquivo" at bounding box center [257, 68] width 30 height 4
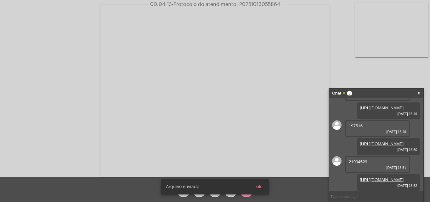
scroll to position [59, 0]
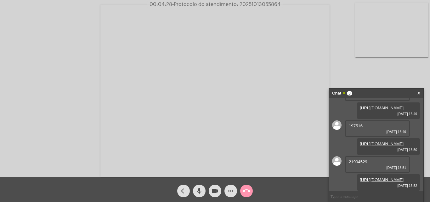
click at [243, 190] on mat-icon "call_end" at bounding box center [247, 191] width 8 height 8
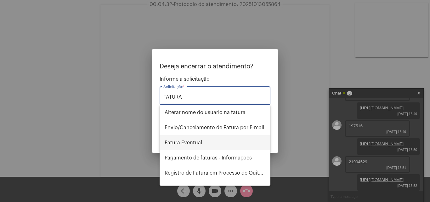
click at [213, 140] on span "Fatura Eventual" at bounding box center [215, 142] width 101 height 15
type input "Fatura Eventual"
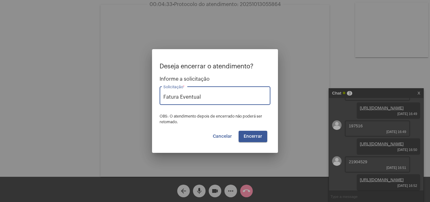
click at [252, 135] on span "Encerrar" at bounding box center [253, 136] width 19 height 4
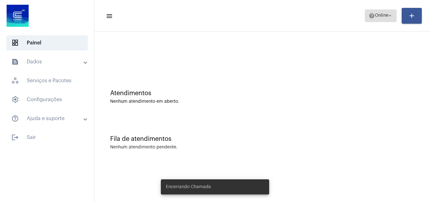
click at [385, 10] on span "help Online arrow_drop_down" at bounding box center [381, 15] width 24 height 11
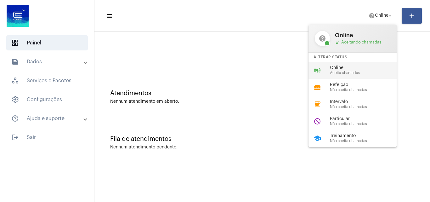
click at [361, 70] on div "Online Aceita chamadas" at bounding box center [366, 69] width 72 height 9
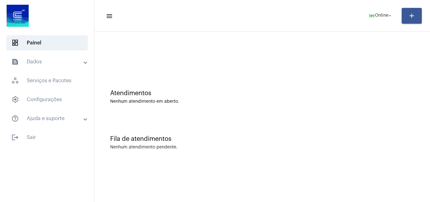
click at [51, 64] on mat-panel-title "text_snippet_outlined Dados" at bounding box center [47, 62] width 73 height 8
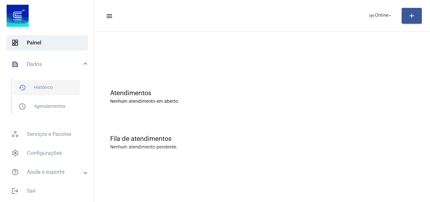
click at [54, 92] on span "history_outlined Histórico" at bounding box center [47, 87] width 66 height 15
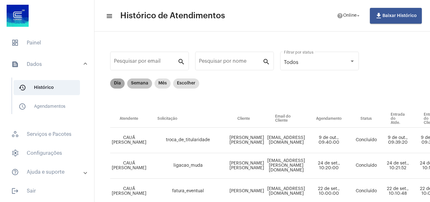
drag, startPoint x: 118, startPoint y: 81, endPoint x: 131, endPoint y: 82, distance: 12.6
click at [120, 81] on mat-chip "Dia" at bounding box center [117, 83] width 14 height 10
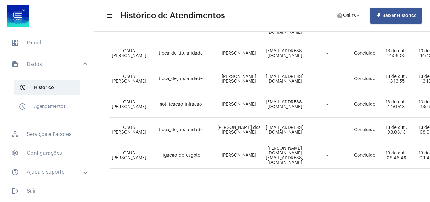
scroll to position [372, 0]
click at [60, 41] on span "dashboard Painel" at bounding box center [47, 42] width 82 height 15
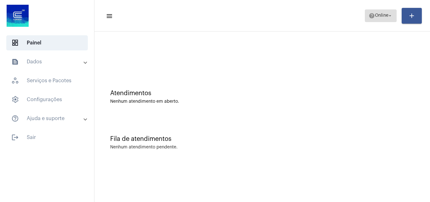
click at [391, 13] on mat-icon "arrow_drop_down" at bounding box center [390, 16] width 6 height 6
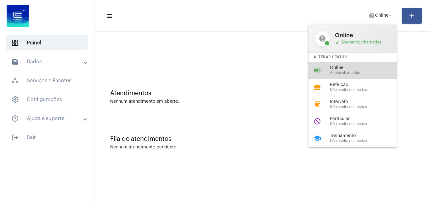
click at [358, 69] on span "Online" at bounding box center [366, 67] width 72 height 5
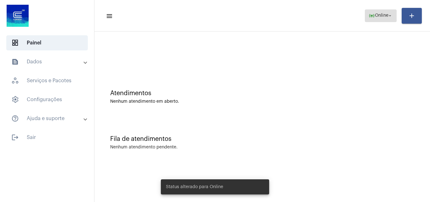
click at [382, 14] on span "Online" at bounding box center [382, 16] width 14 height 4
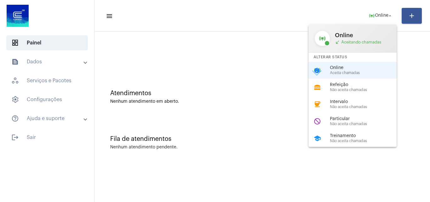
click at [252, 38] on div at bounding box center [215, 101] width 430 height 202
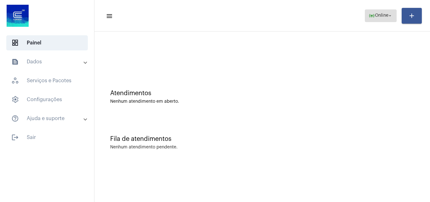
click at [375, 17] on span "Online" at bounding box center [382, 16] width 14 height 4
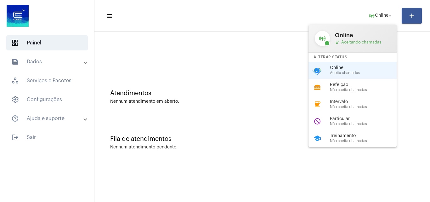
click at [54, 135] on div at bounding box center [215, 101] width 430 height 202
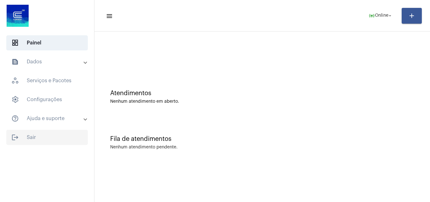
click at [24, 138] on span "logout Sair" at bounding box center [47, 137] width 82 height 15
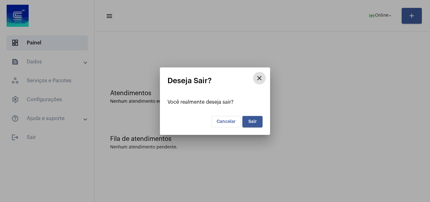
click at [253, 120] on span "Sair" at bounding box center [252, 121] width 9 height 4
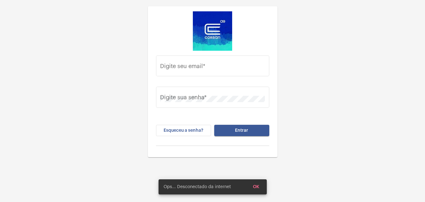
type input "[EMAIL_ADDRESS][PERSON_NAME][DOMAIN_NAME]"
